Goal: Task Accomplishment & Management: Manage account settings

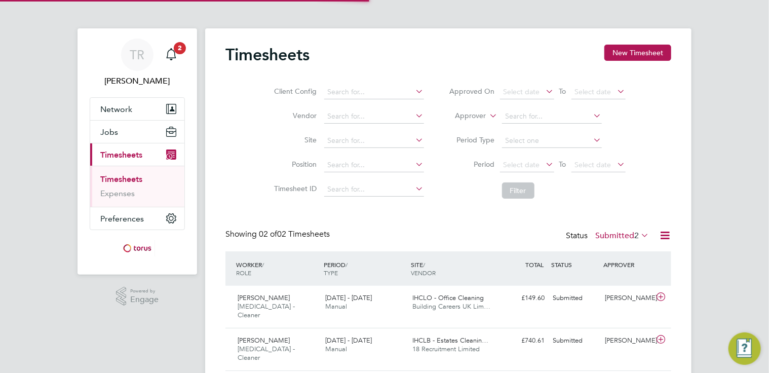
scroll to position [25, 88]
click at [347, 302] on div "[DATE] - [DATE] Manual" at bounding box center [365, 302] width 88 height 25
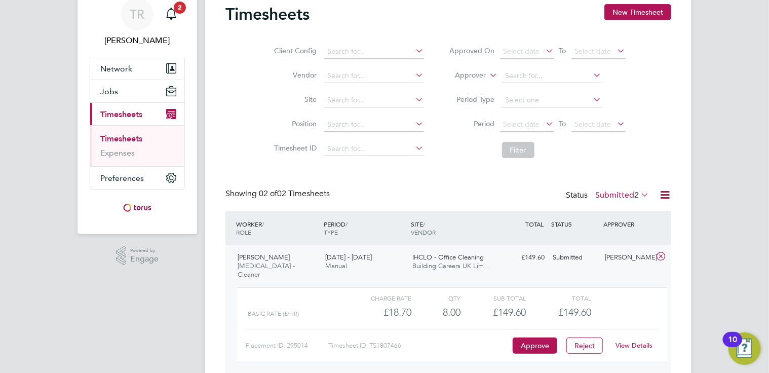
scroll to position [109, 0]
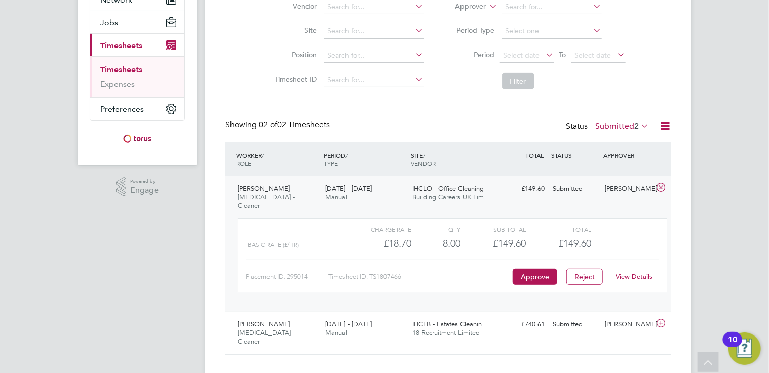
drag, startPoint x: 521, startPoint y: 266, endPoint x: 705, endPoint y: 268, distance: 184.4
click at [705, 269] on div "TR Tracey Radford Notifications 2 Applications: Network Sites Workers Jobs Posi…" at bounding box center [384, 141] width 769 height 500
click at [638, 272] on link "View Details" at bounding box center [634, 276] width 37 height 9
click at [244, 320] on span "Trevor Sutcliffe" at bounding box center [264, 324] width 52 height 9
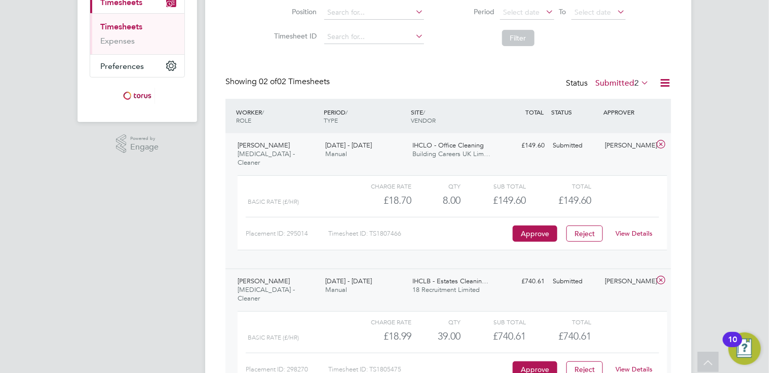
scroll to position [203, 0]
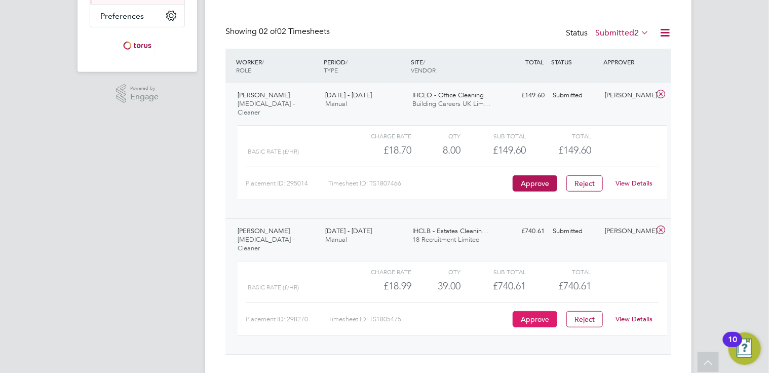
click at [539, 311] on button "Approve" at bounding box center [535, 319] width 45 height 16
click at [522, 311] on button "Approve" at bounding box center [535, 319] width 45 height 16
click at [541, 176] on button "Approve" at bounding box center [535, 183] width 45 height 16
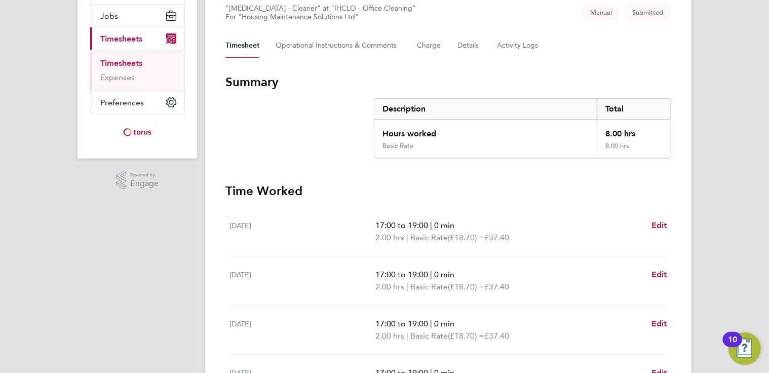
scroll to position [304, 0]
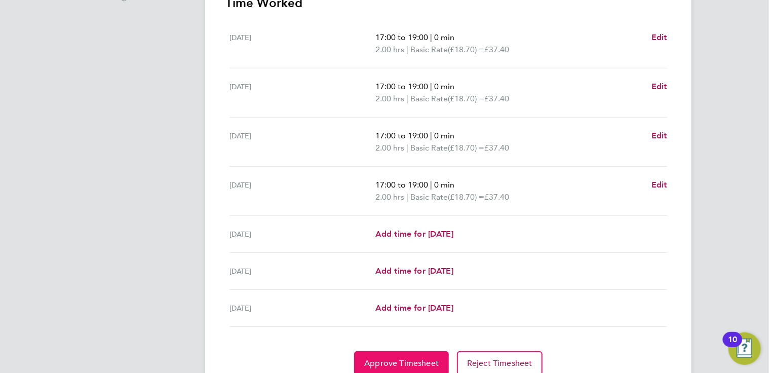
click at [400, 358] on span "Approve Timesheet" at bounding box center [401, 363] width 74 height 10
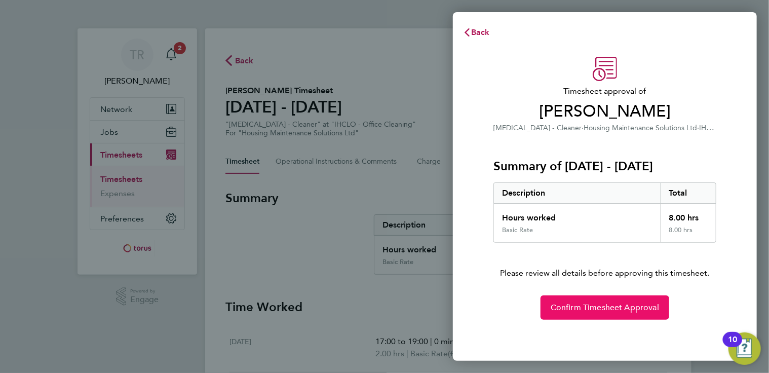
click at [570, 305] on span "Confirm Timesheet Approval" at bounding box center [605, 307] width 108 height 10
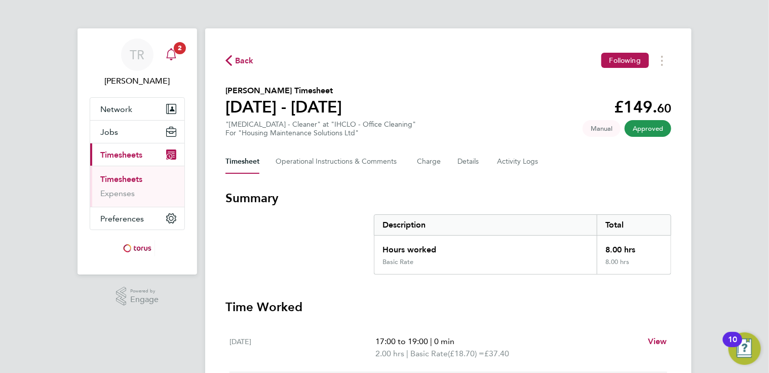
click at [177, 56] on div "Main navigation" at bounding box center [171, 55] width 20 height 20
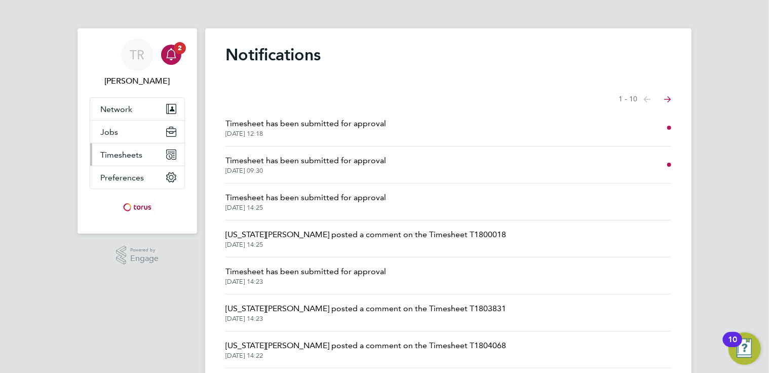
click at [136, 154] on span "Timesheets" at bounding box center [121, 155] width 42 height 10
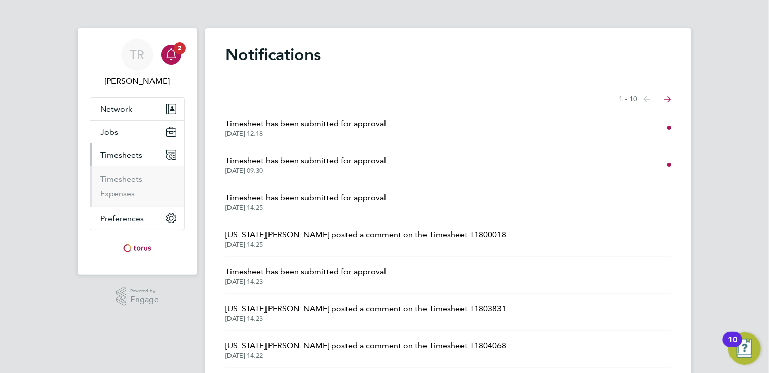
click at [128, 153] on span "Timesheets" at bounding box center [121, 155] width 42 height 10
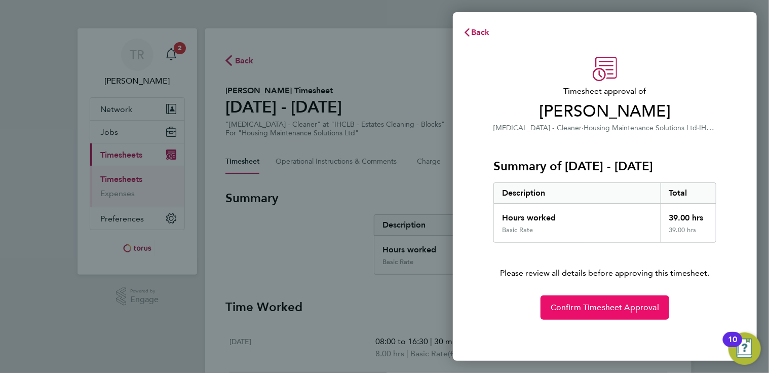
click at [579, 301] on button "Confirm Timesheet Approval" at bounding box center [604, 307] width 129 height 24
click at [580, 305] on span "Confirm Timesheet Approval" at bounding box center [605, 307] width 108 height 10
click at [632, 297] on button "Confirm Timesheet Approval" at bounding box center [604, 307] width 129 height 24
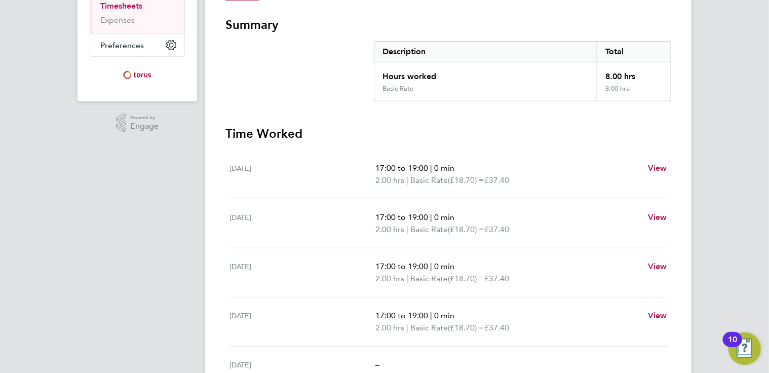
scroll to position [297, 0]
